Goal: Task Accomplishment & Management: Manage account settings

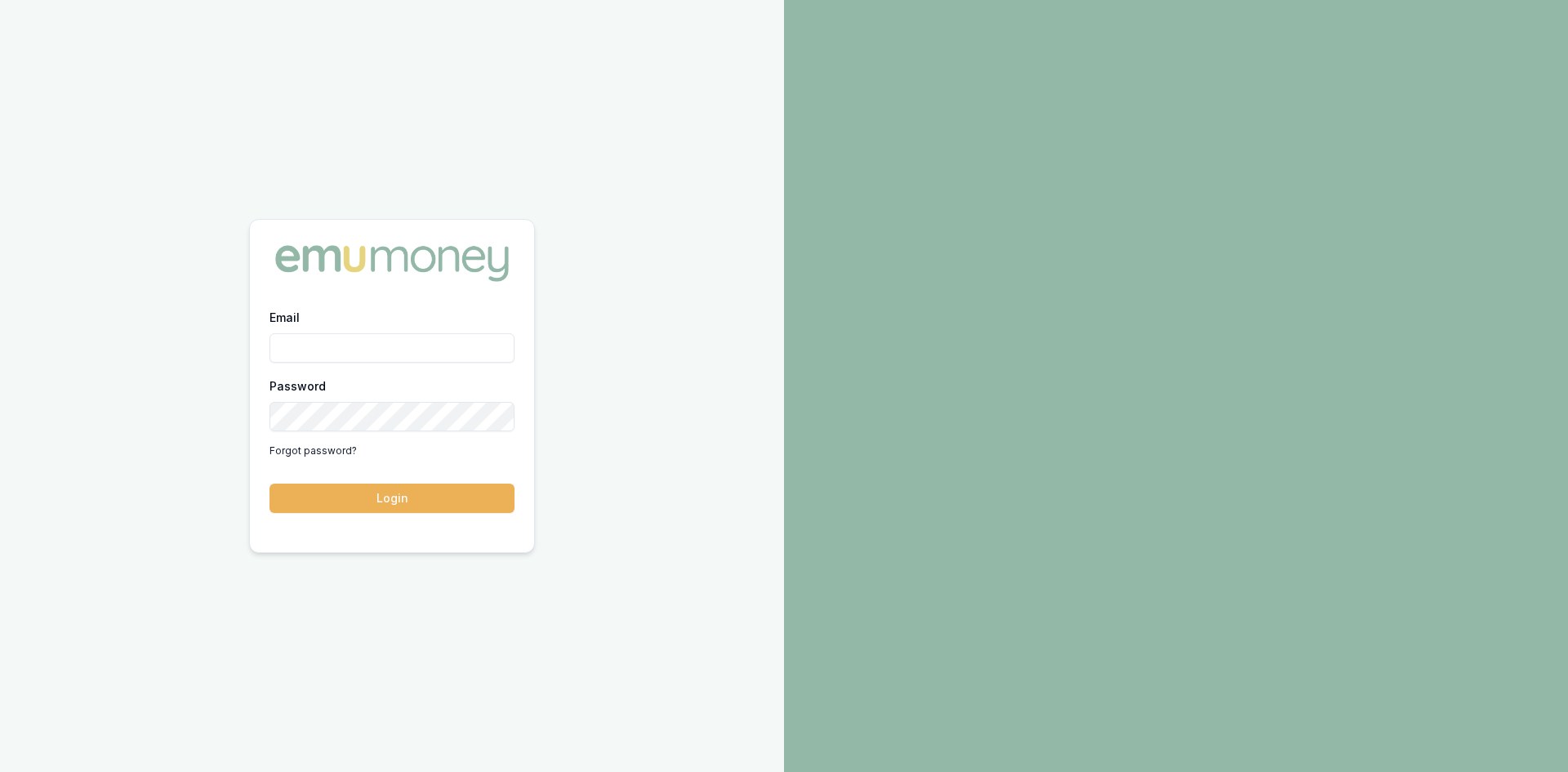
click at [347, 343] on input "Email" at bounding box center [392, 348] width 245 height 30
type input "wendy.fonseka@emumoney.com.au"
click at [464, 495] on button "Login" at bounding box center [392, 498] width 245 height 30
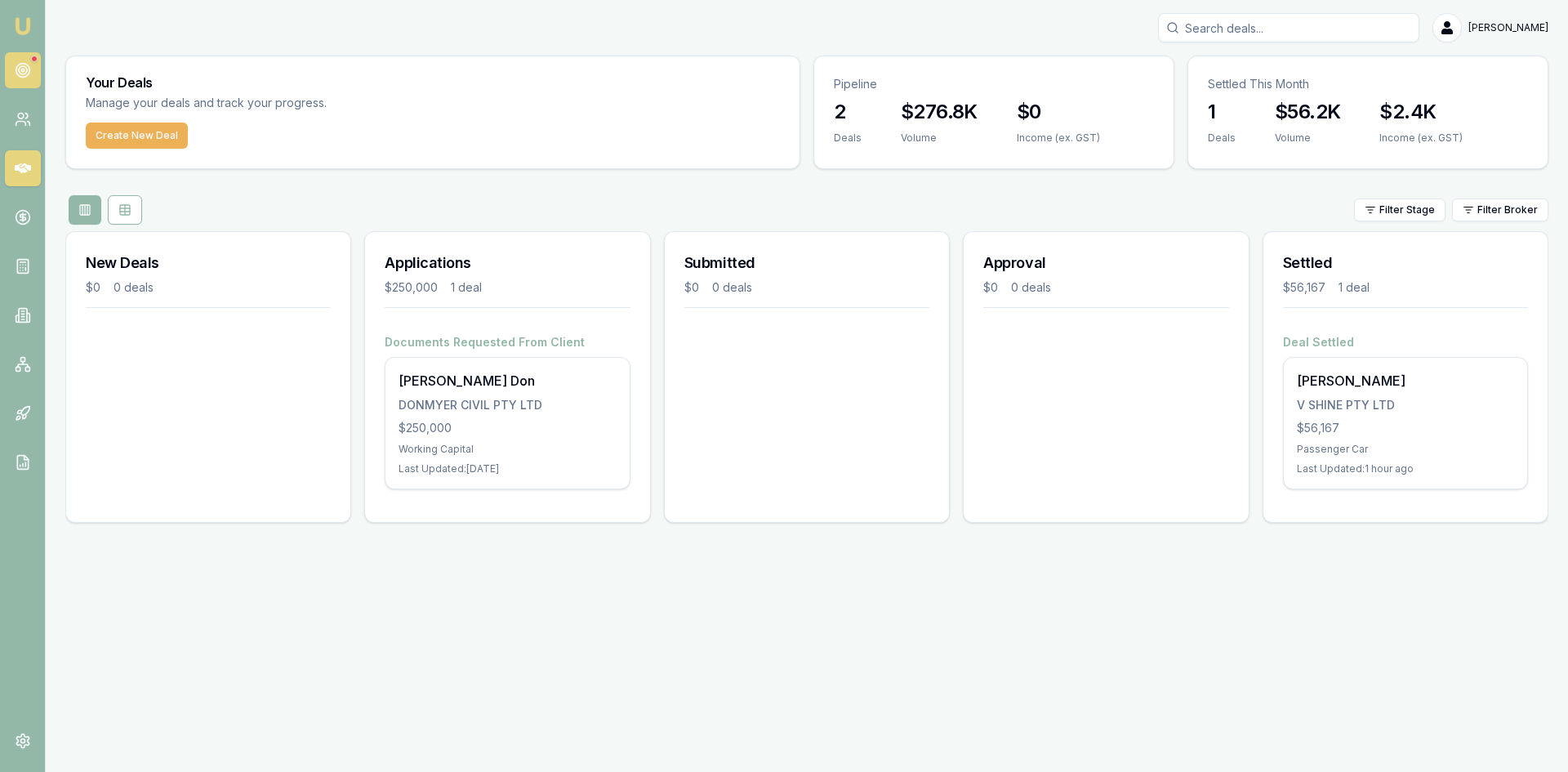
click at [23, 71] on circle at bounding box center [23, 69] width 3 height 3
